Goal: Complete application form: Complete application form

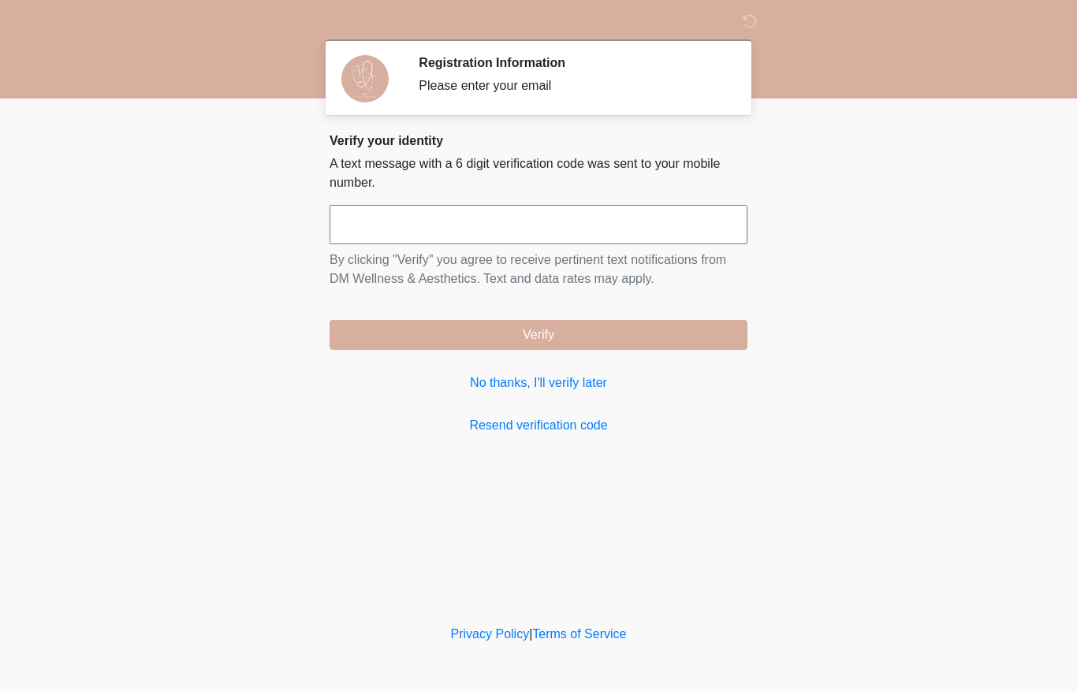
click at [577, 223] on input "text" at bounding box center [538, 224] width 418 height 39
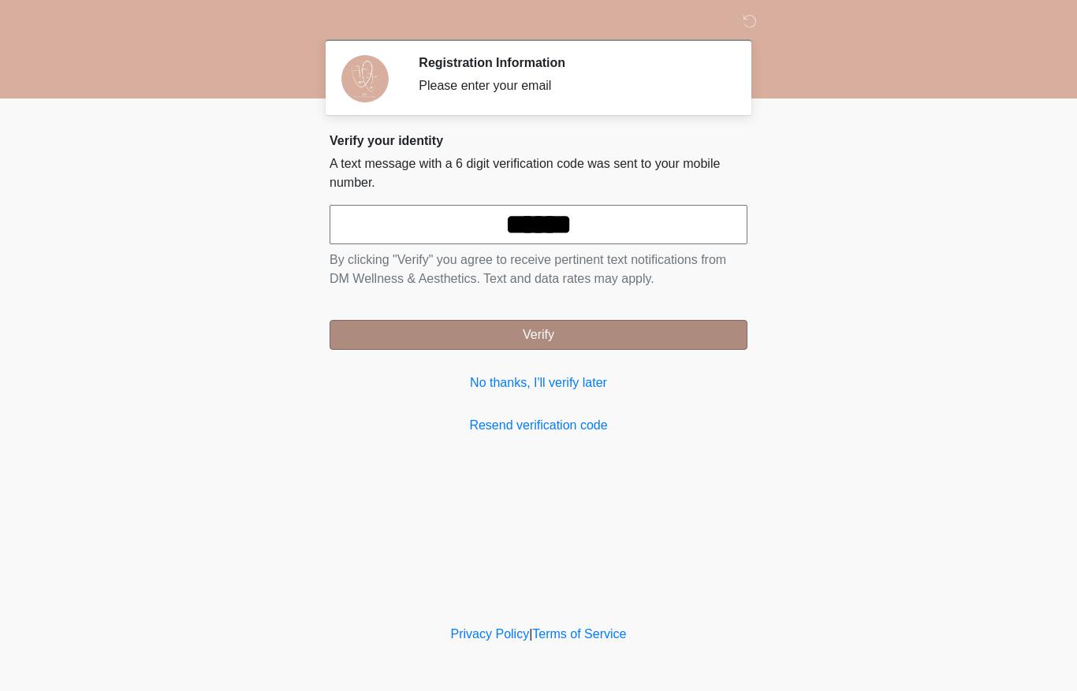
type input "******"
click at [631, 336] on button "Verify" at bounding box center [538, 335] width 418 height 30
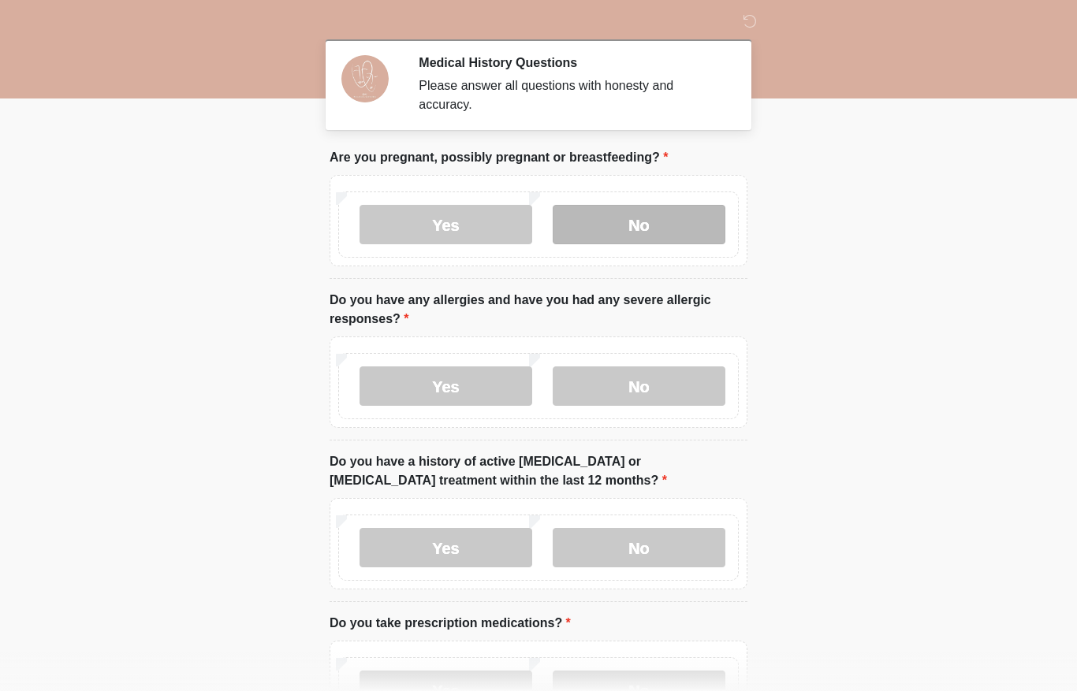
click at [636, 233] on label "No" at bounding box center [639, 224] width 173 height 39
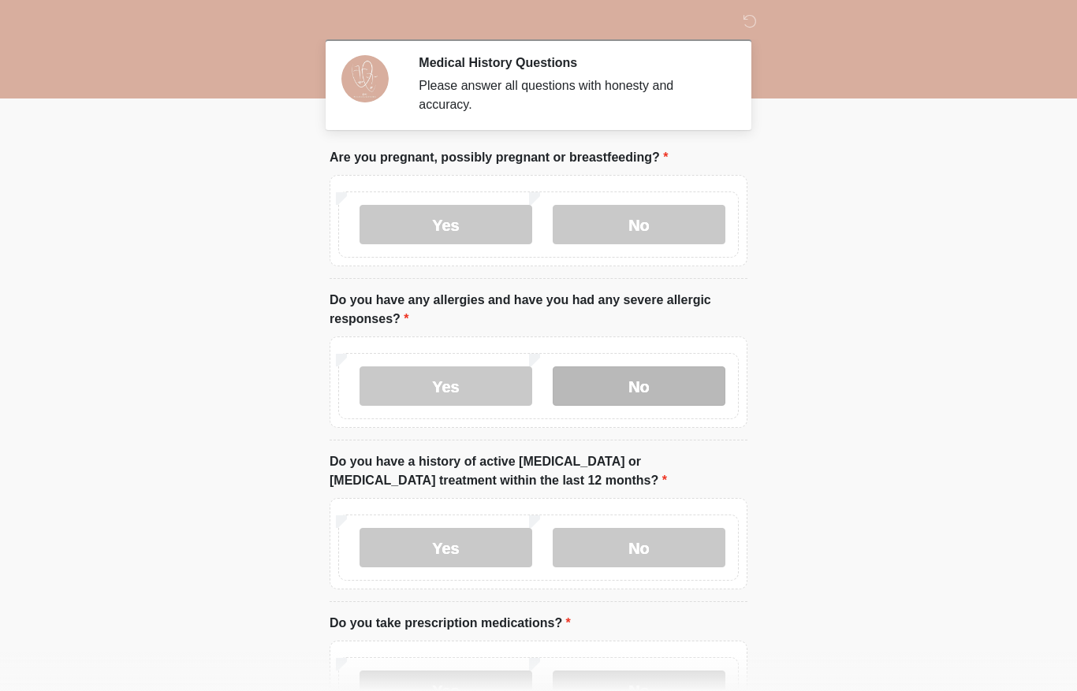
click at [651, 378] on label "No" at bounding box center [639, 386] width 173 height 39
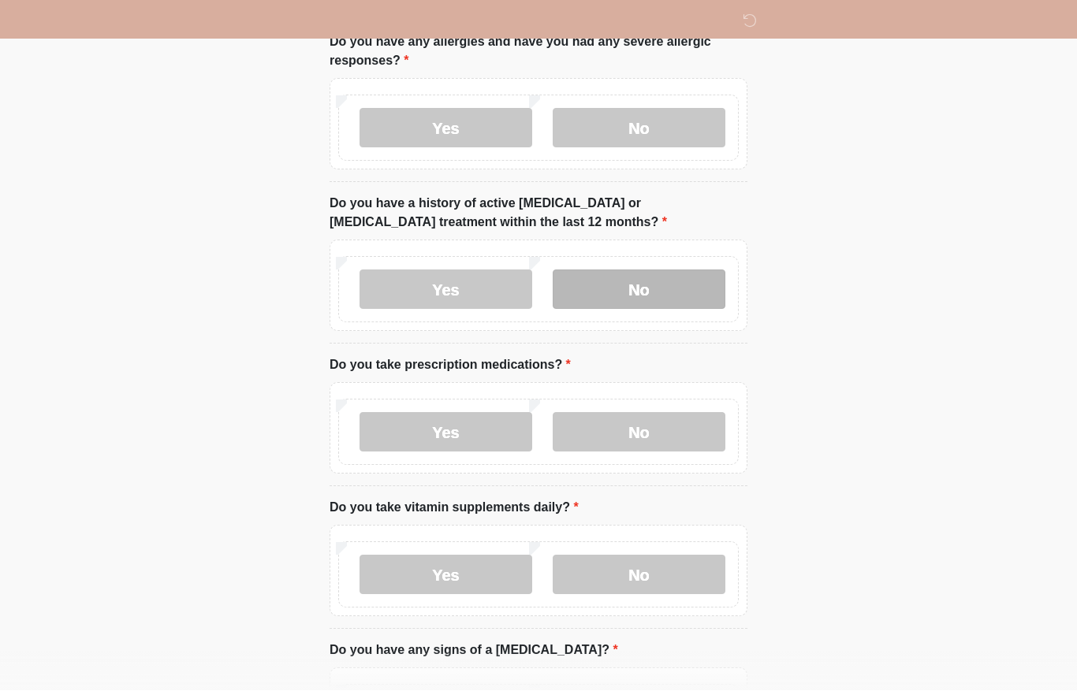
click at [684, 283] on label "No" at bounding box center [639, 289] width 173 height 39
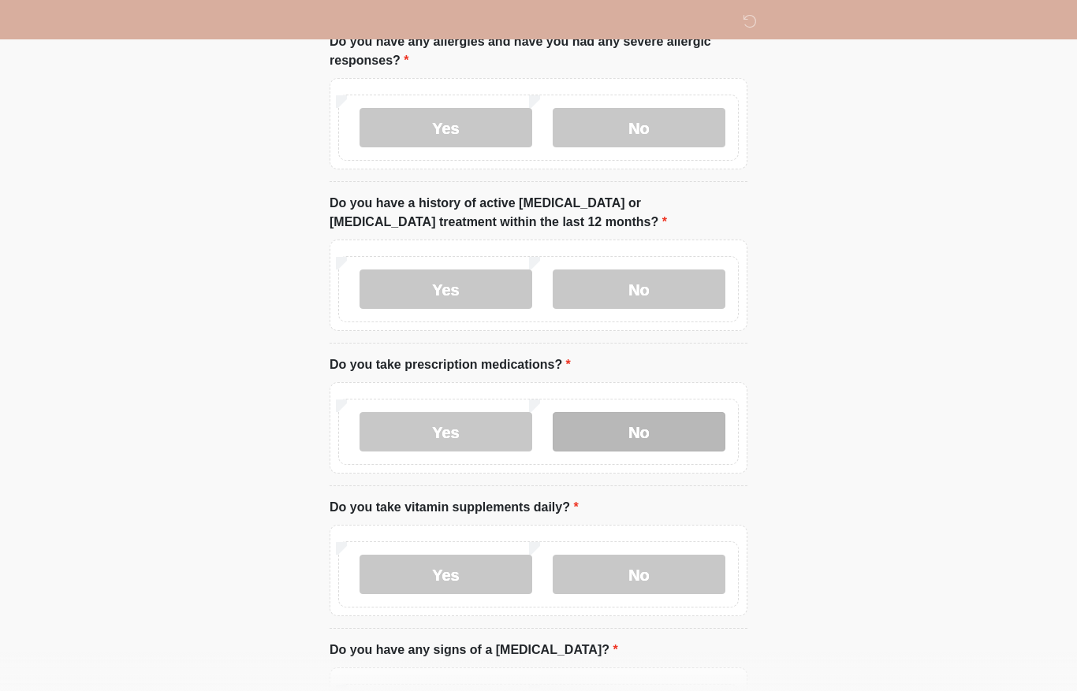
click at [605, 449] on label "No" at bounding box center [639, 431] width 173 height 39
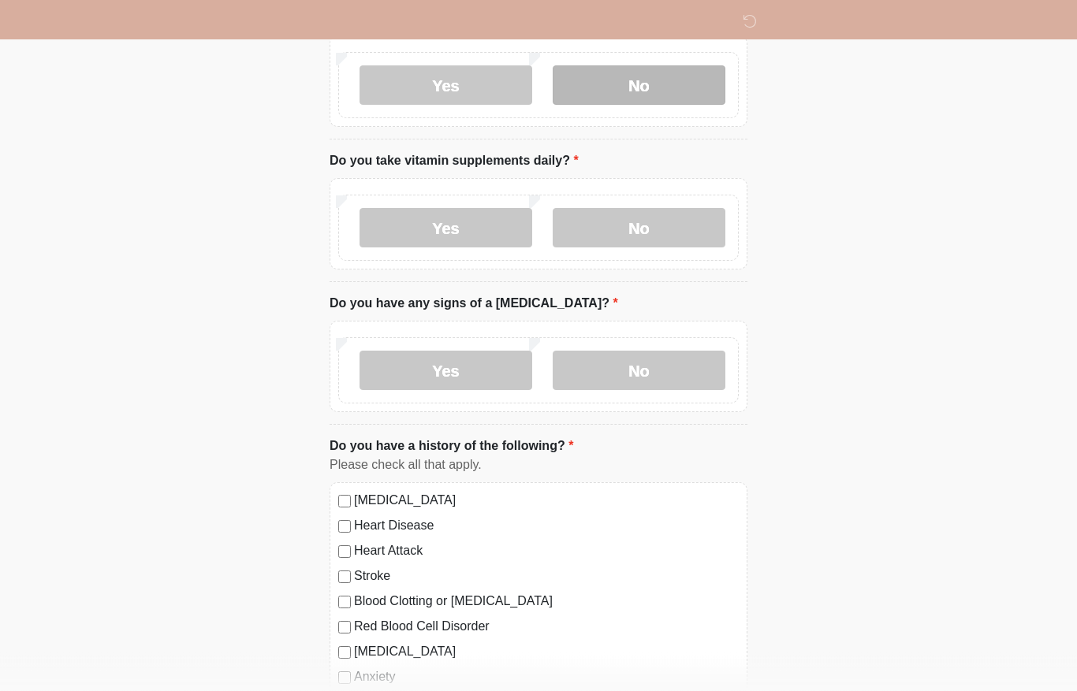
scroll to position [626, 0]
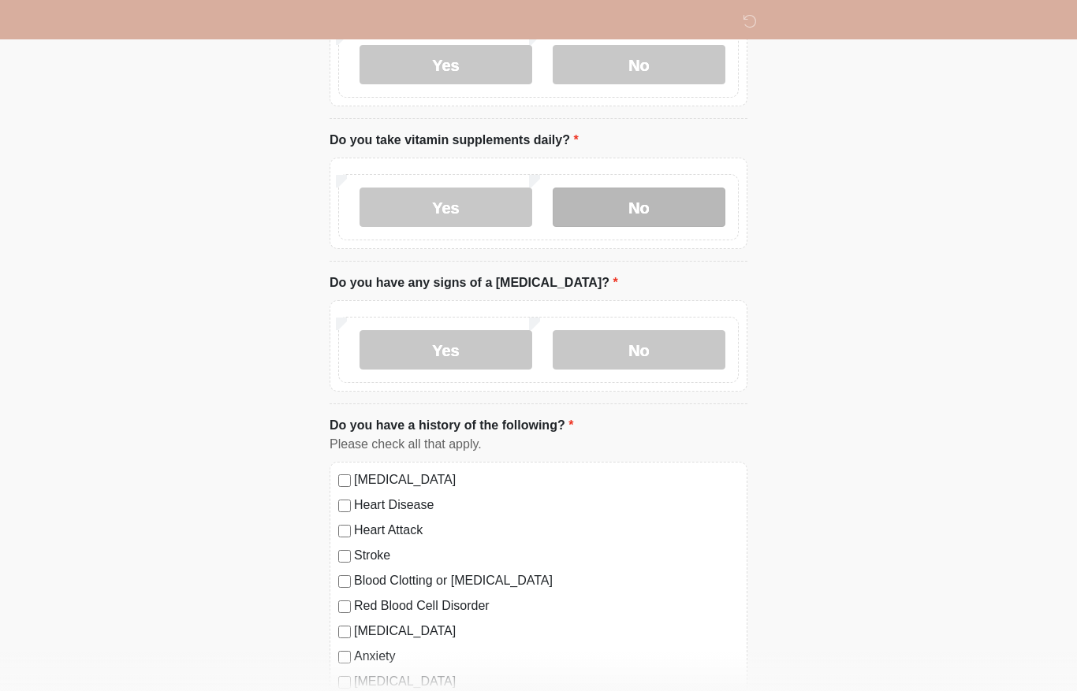
click at [646, 198] on label "No" at bounding box center [639, 207] width 173 height 39
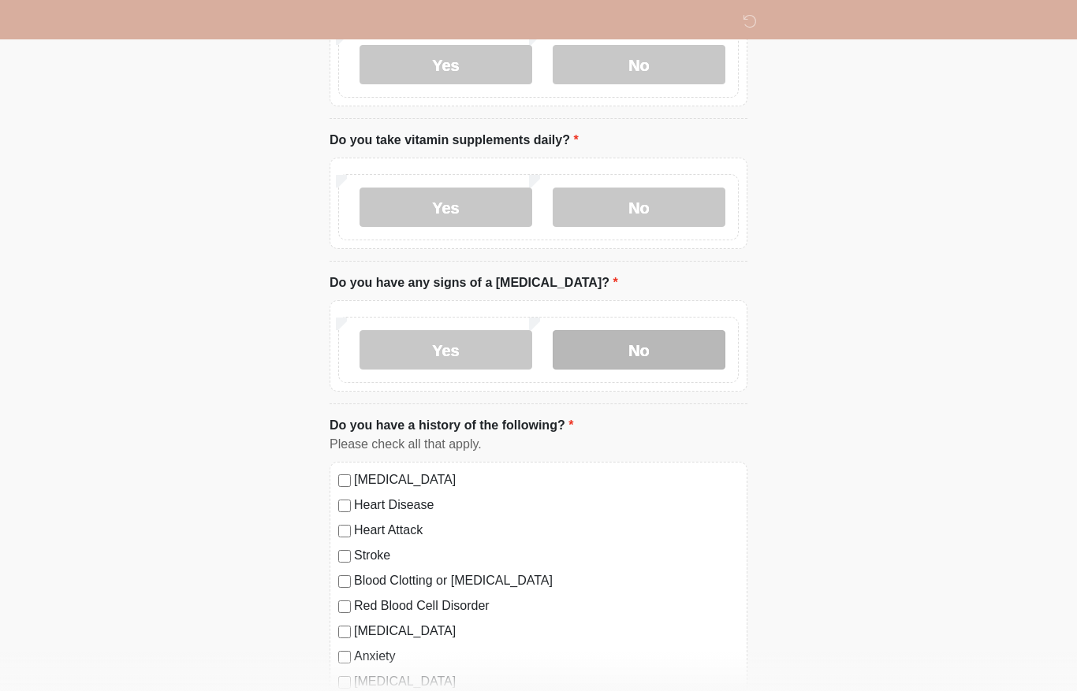
click at [640, 348] on label "No" at bounding box center [639, 349] width 173 height 39
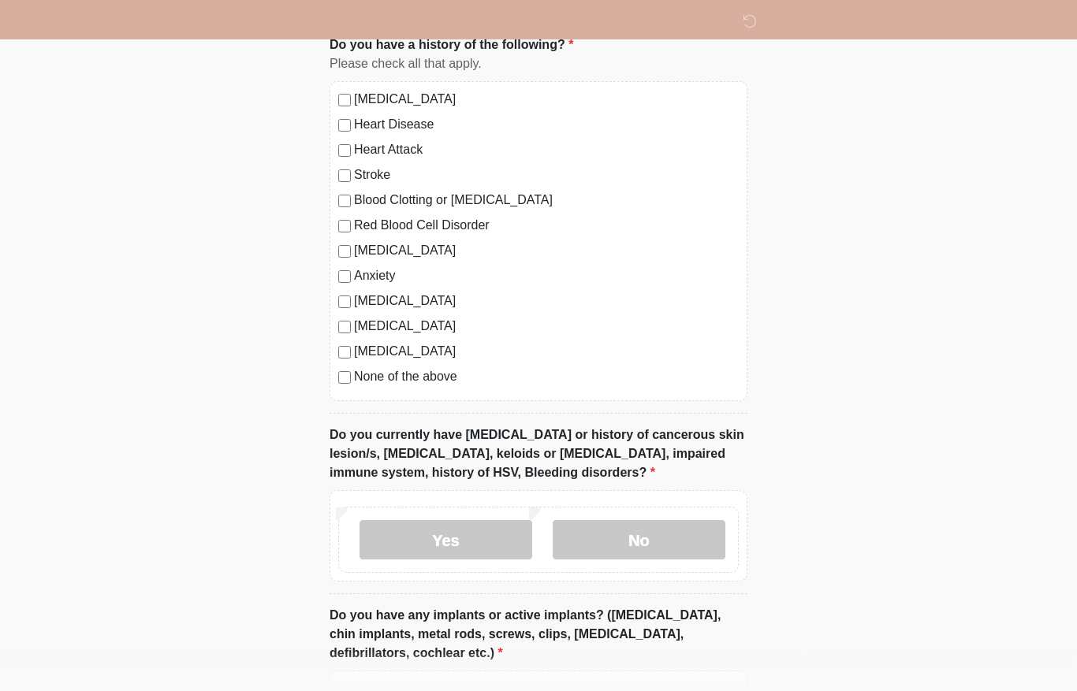
scroll to position [1023, 0]
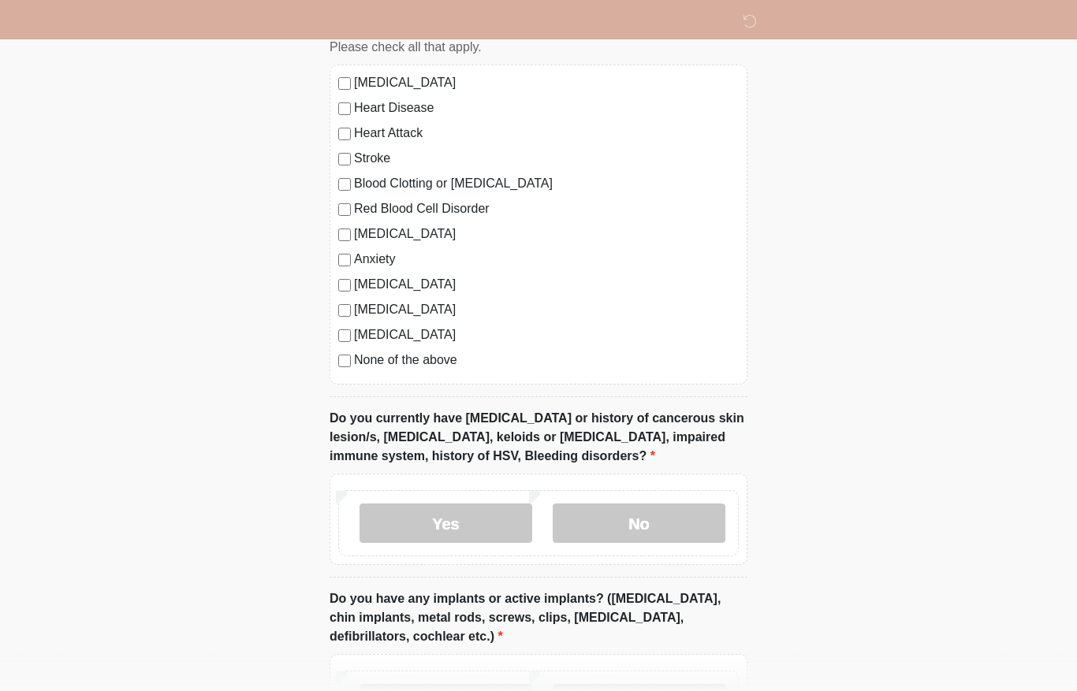
click at [435, 363] on label "None of the above" at bounding box center [546, 360] width 385 height 19
click at [679, 512] on label "No" at bounding box center [639, 523] width 173 height 39
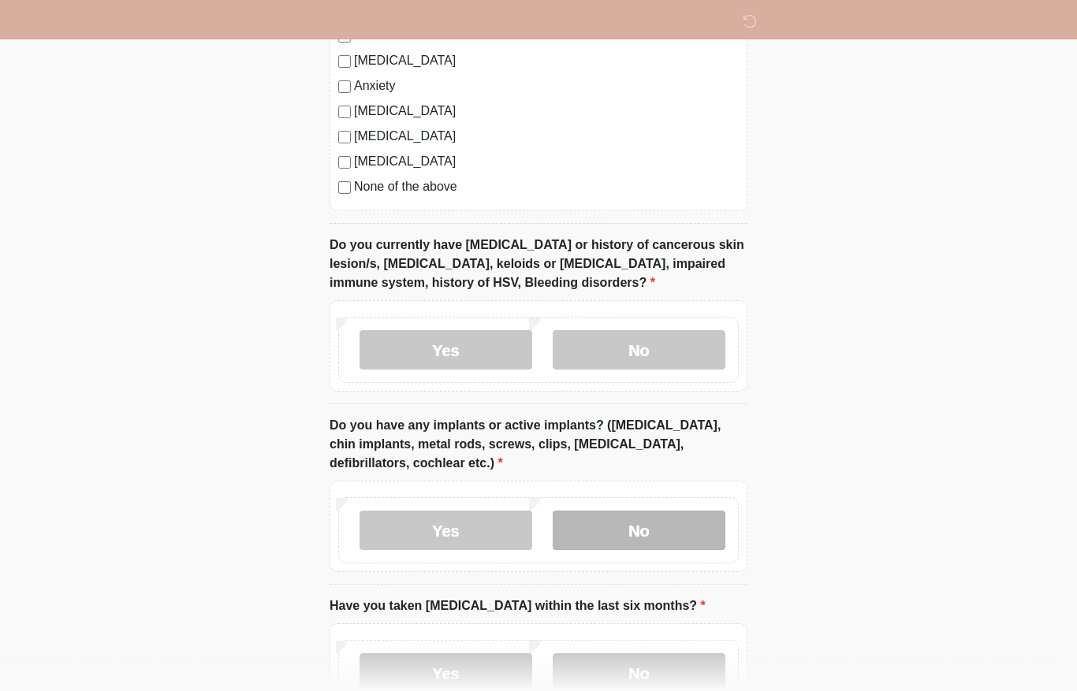
click at [648, 514] on label "No" at bounding box center [639, 531] width 173 height 39
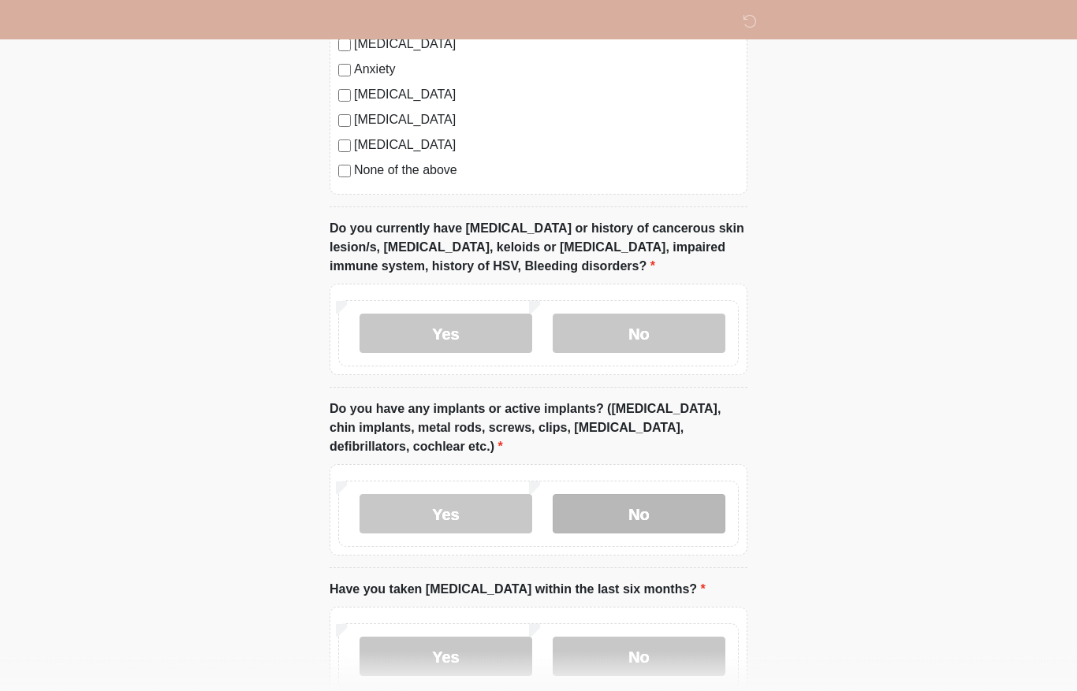
scroll to position [1275, 0]
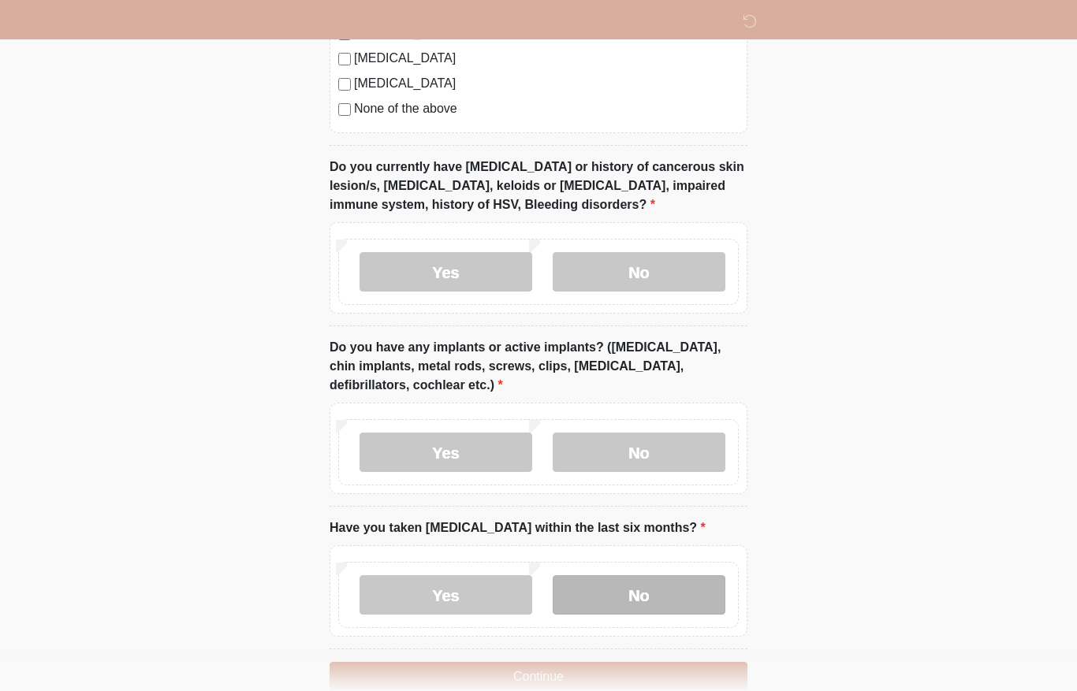
click at [663, 587] on label "No" at bounding box center [639, 594] width 173 height 39
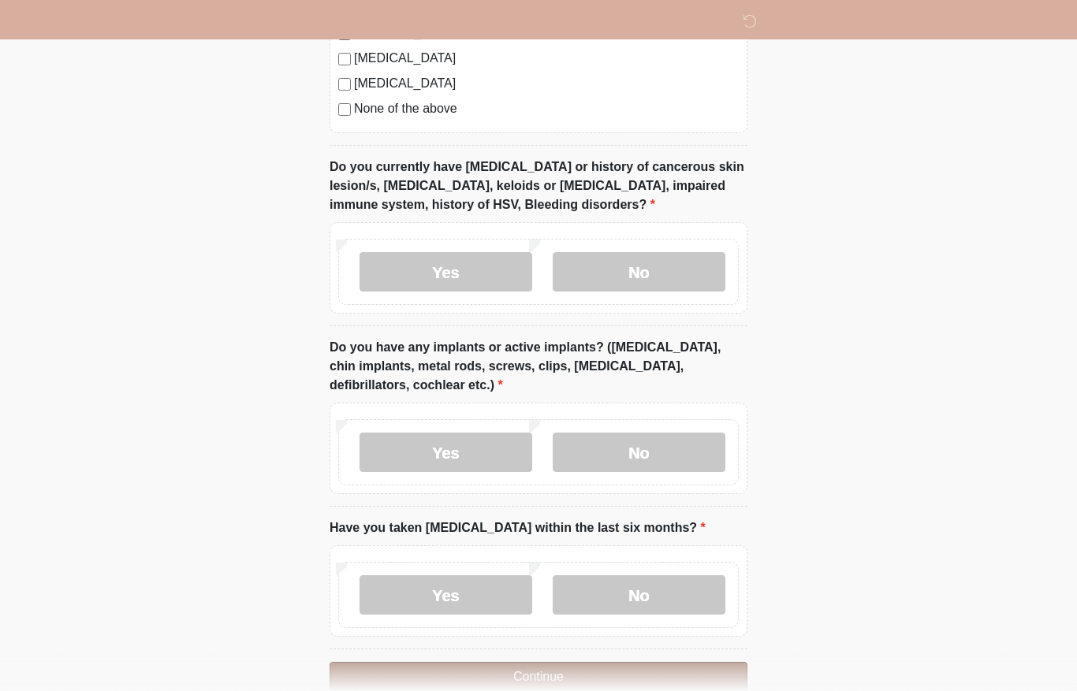
click at [626, 678] on button "Continue" at bounding box center [538, 677] width 418 height 30
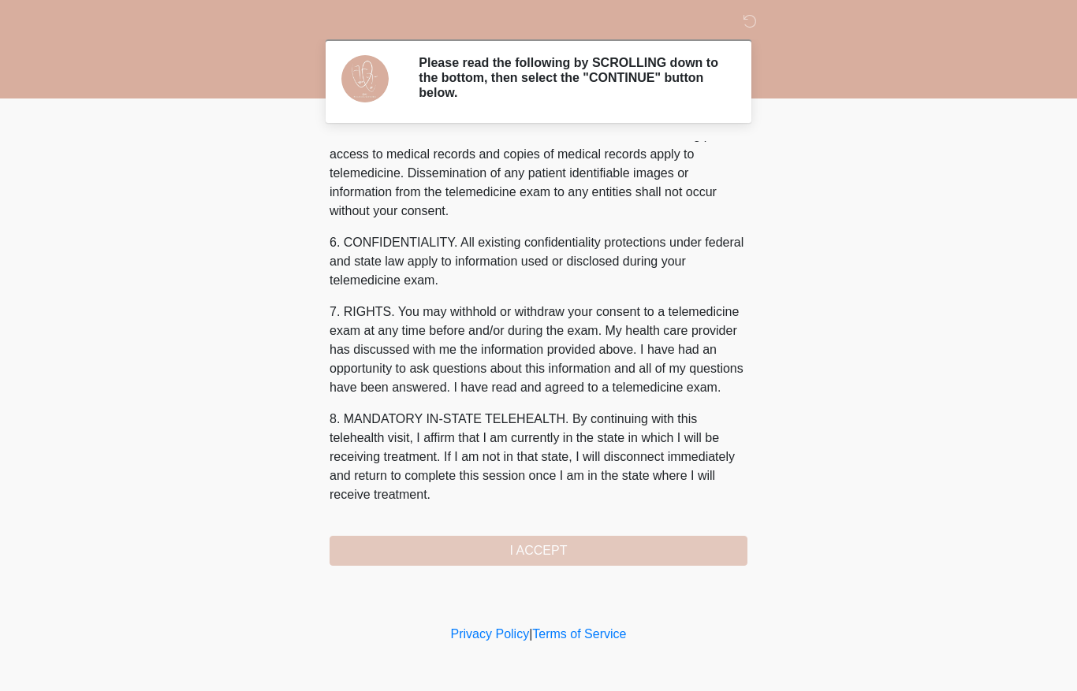
scroll to position [557, 0]
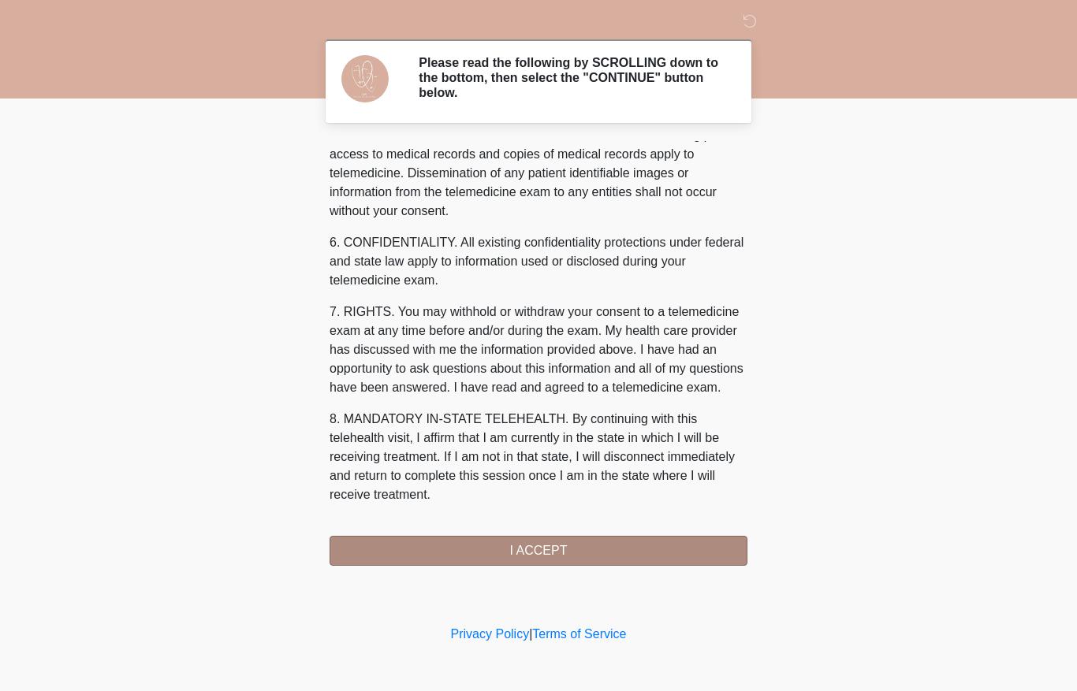
click at [612, 540] on button "I ACCEPT" at bounding box center [538, 551] width 418 height 30
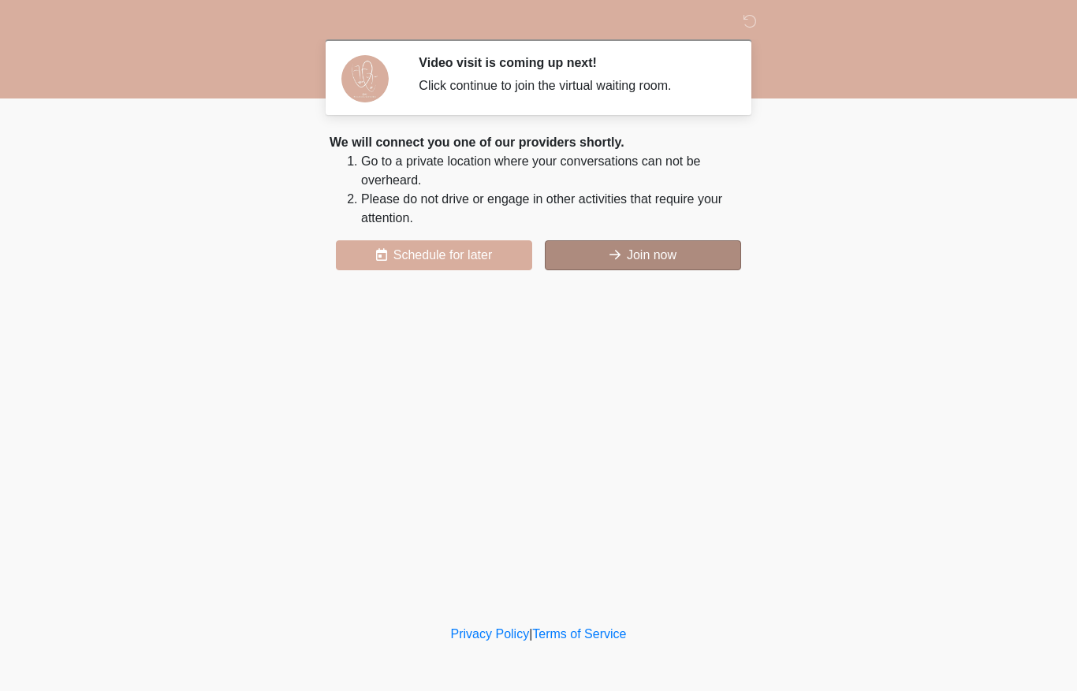
click at [678, 251] on button "Join now" at bounding box center [643, 255] width 196 height 30
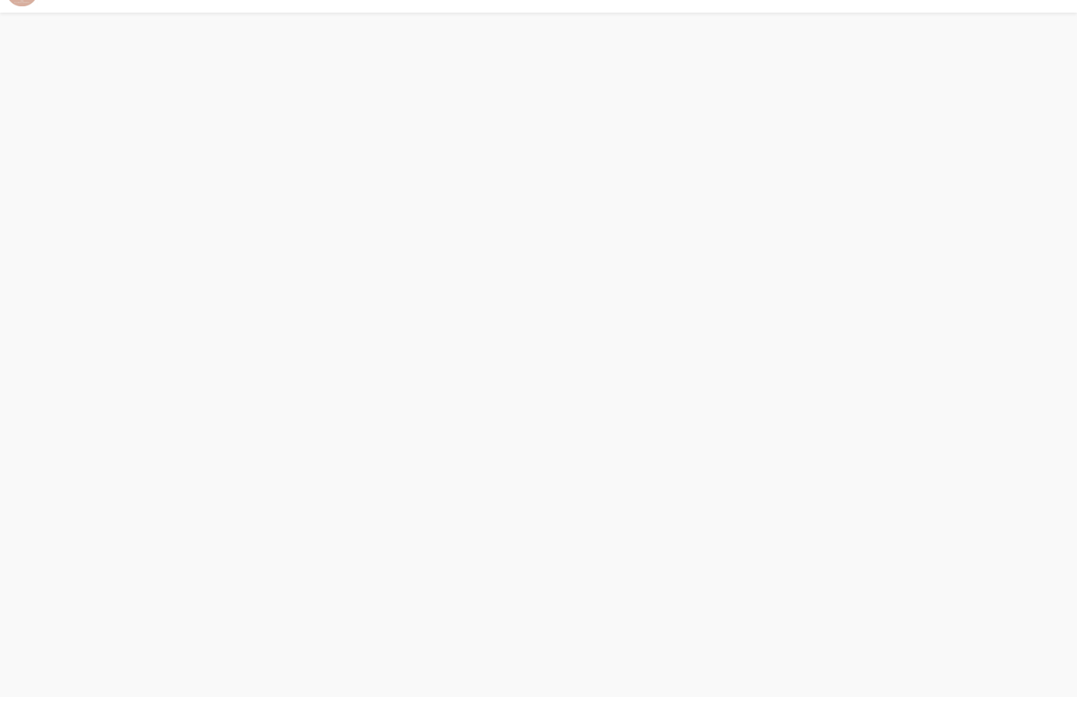
scroll to position [5, 0]
